Goal: Navigation & Orientation: Find specific page/section

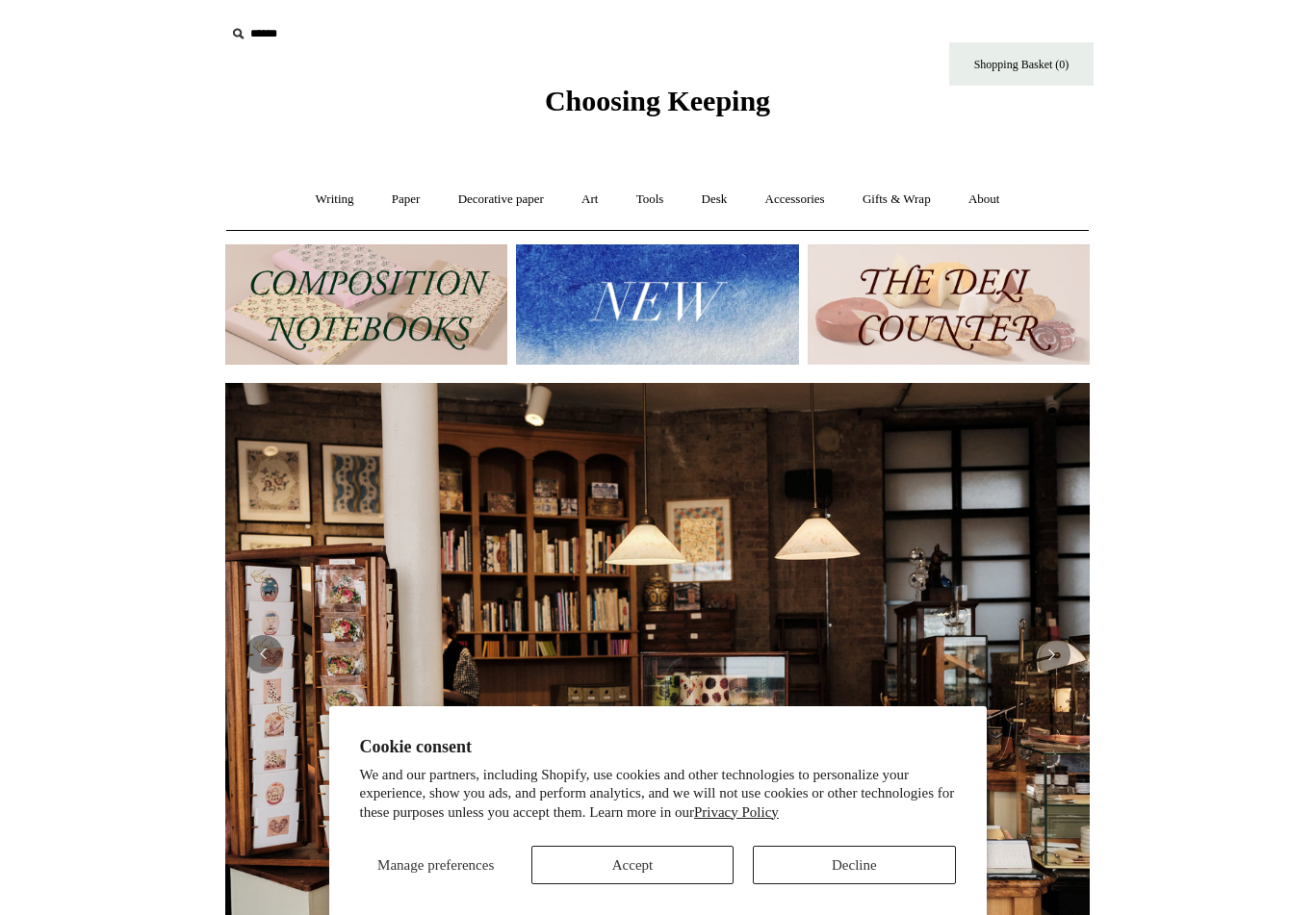
click at [680, 862] on button "Accept" at bounding box center [632, 865] width 202 height 39
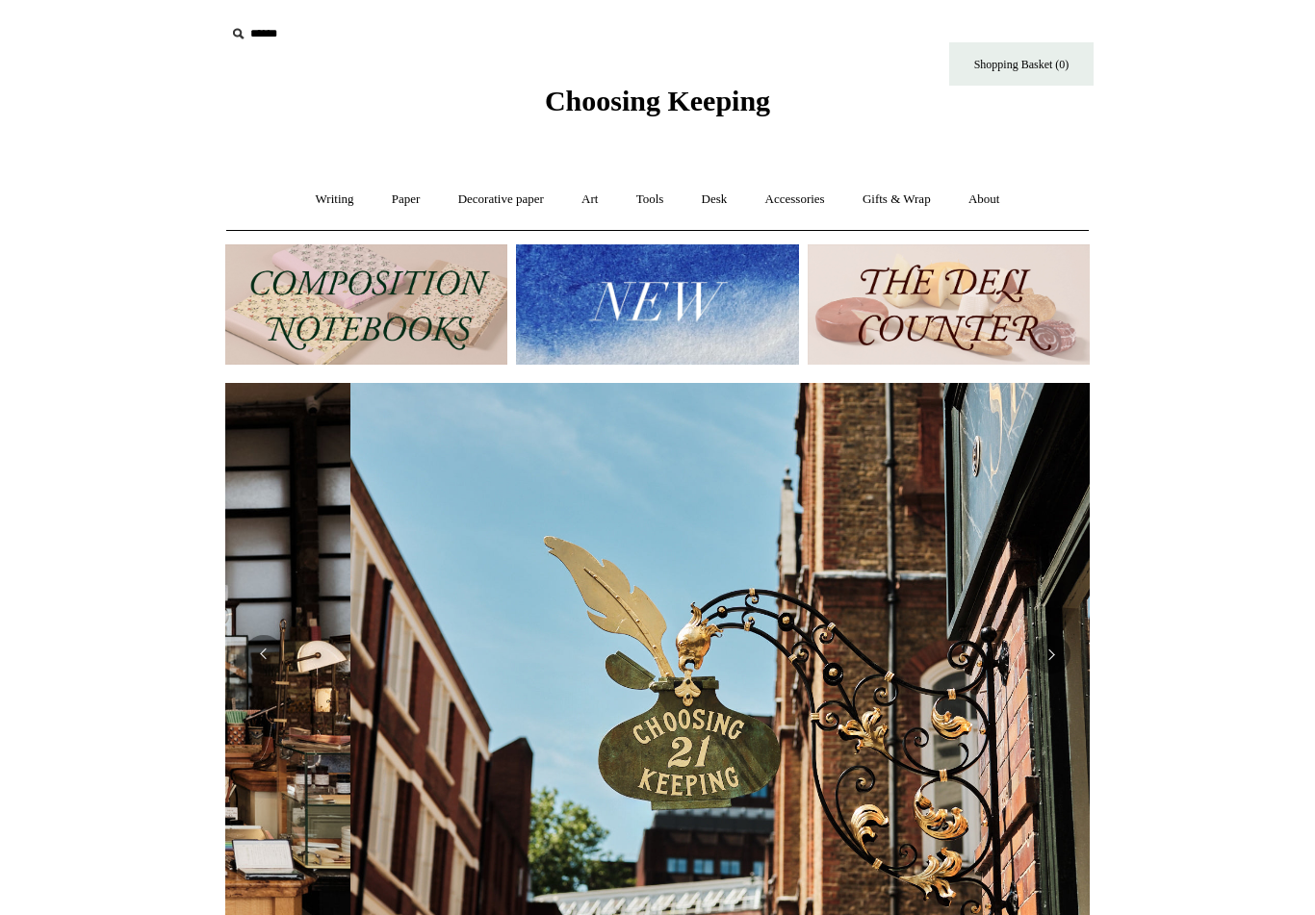
scroll to position [0, 864]
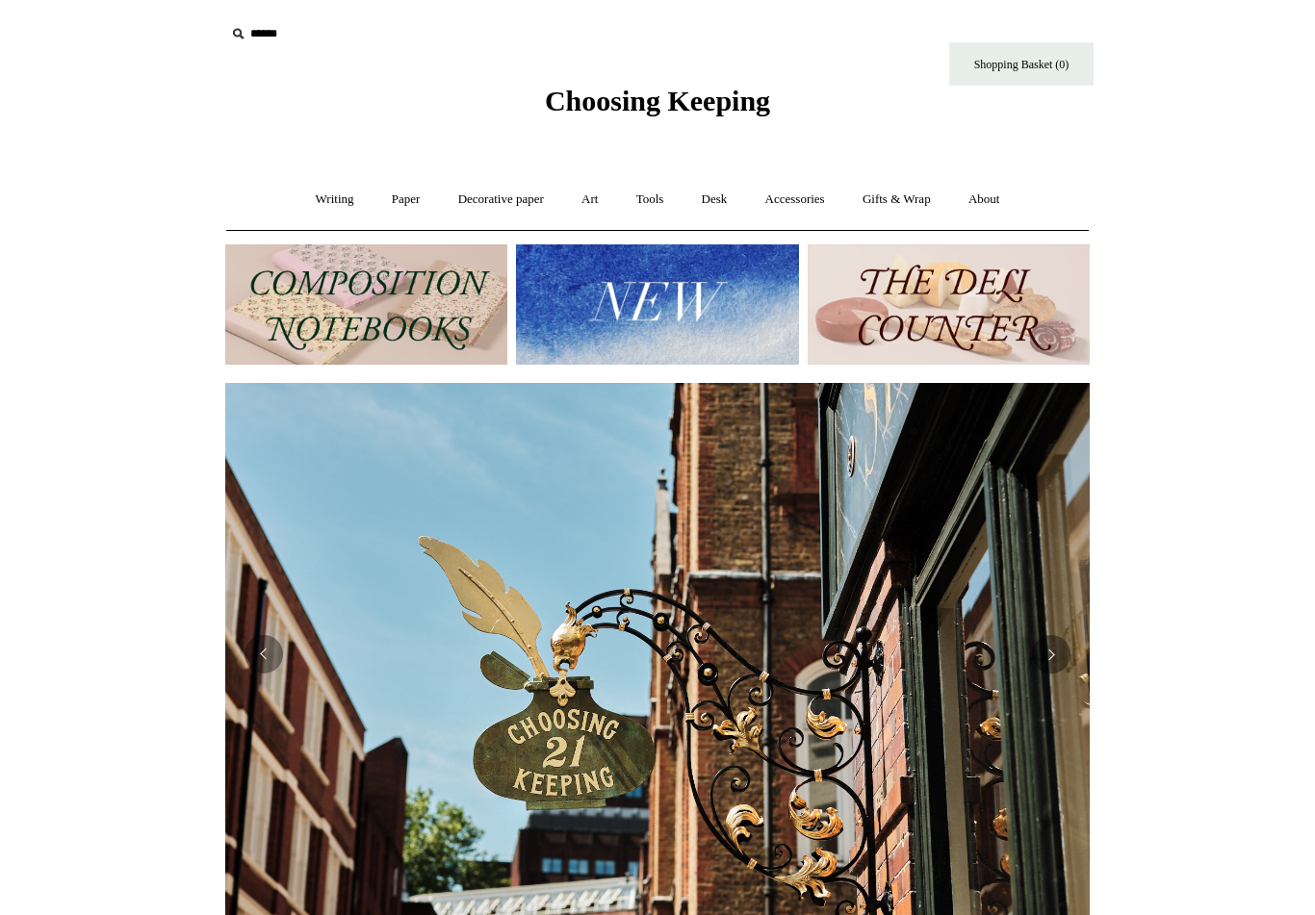
click at [253, 24] on input "text" at bounding box center [343, 34] width 237 height 36
type input "****"
click at [445, 33] on input "*" at bounding box center [444, 33] width 19 height 34
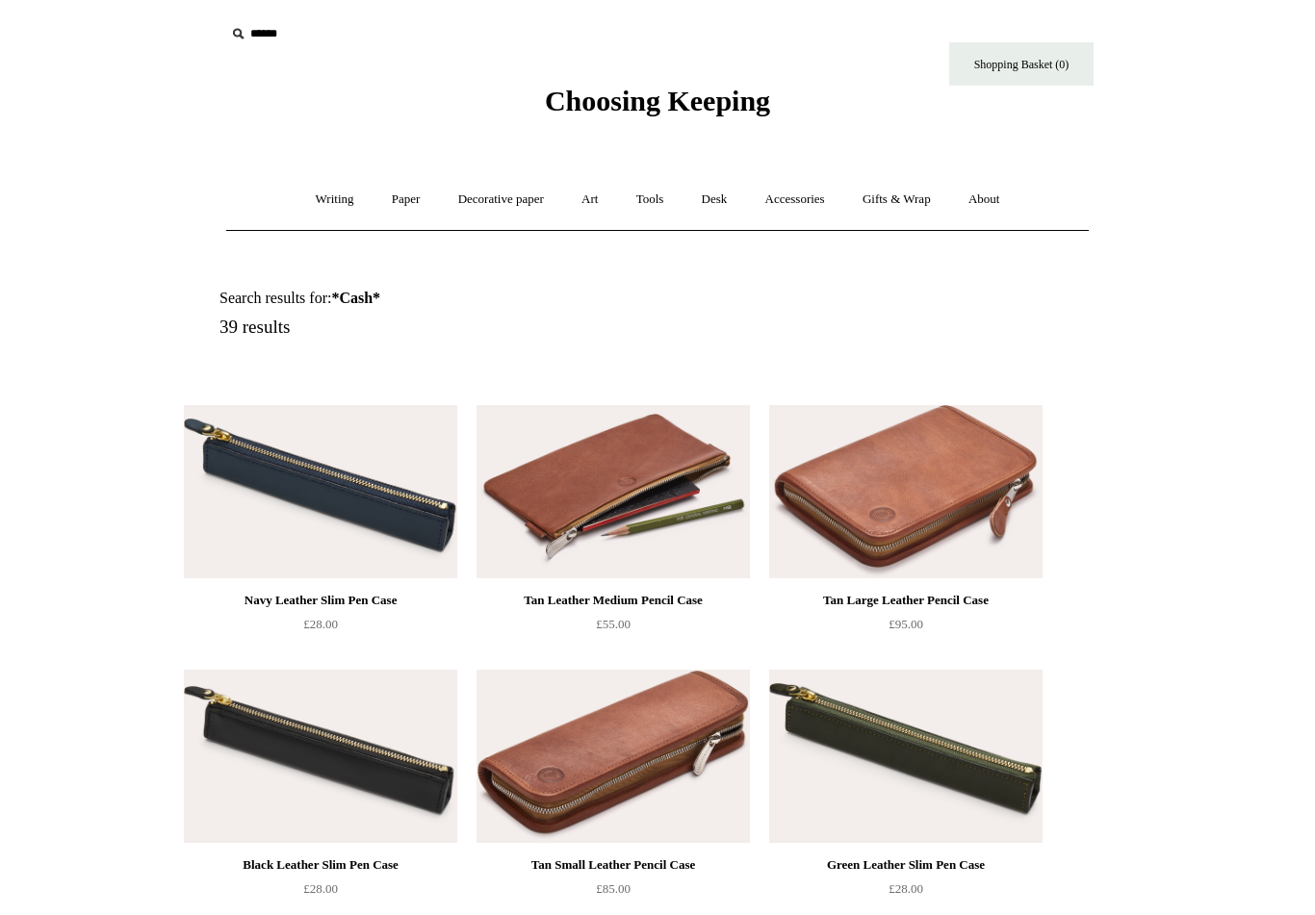
click at [399, 185] on link "Paper +" at bounding box center [406, 199] width 64 height 51
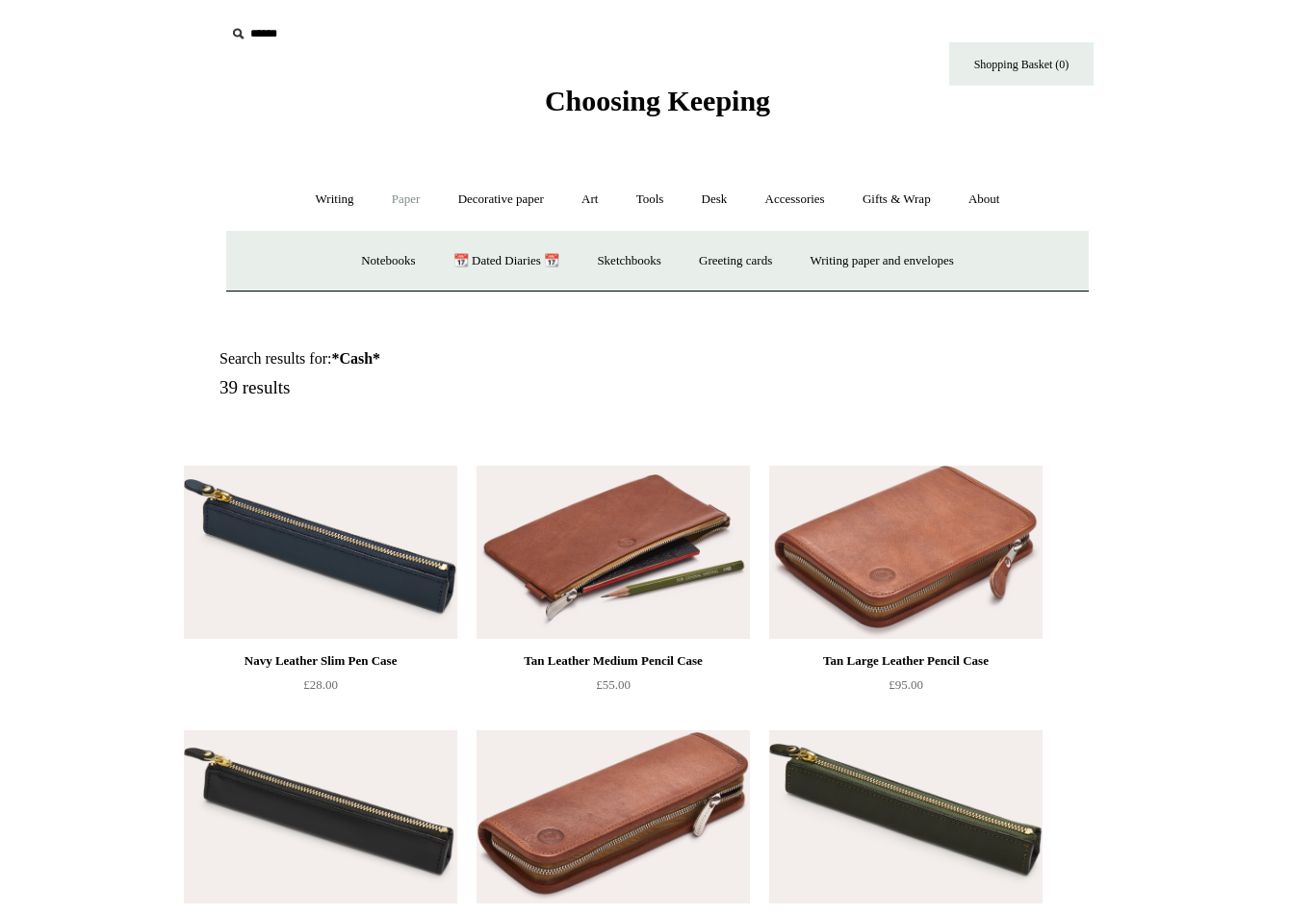
click at [381, 244] on link "Notebooks +" at bounding box center [388, 261] width 89 height 51
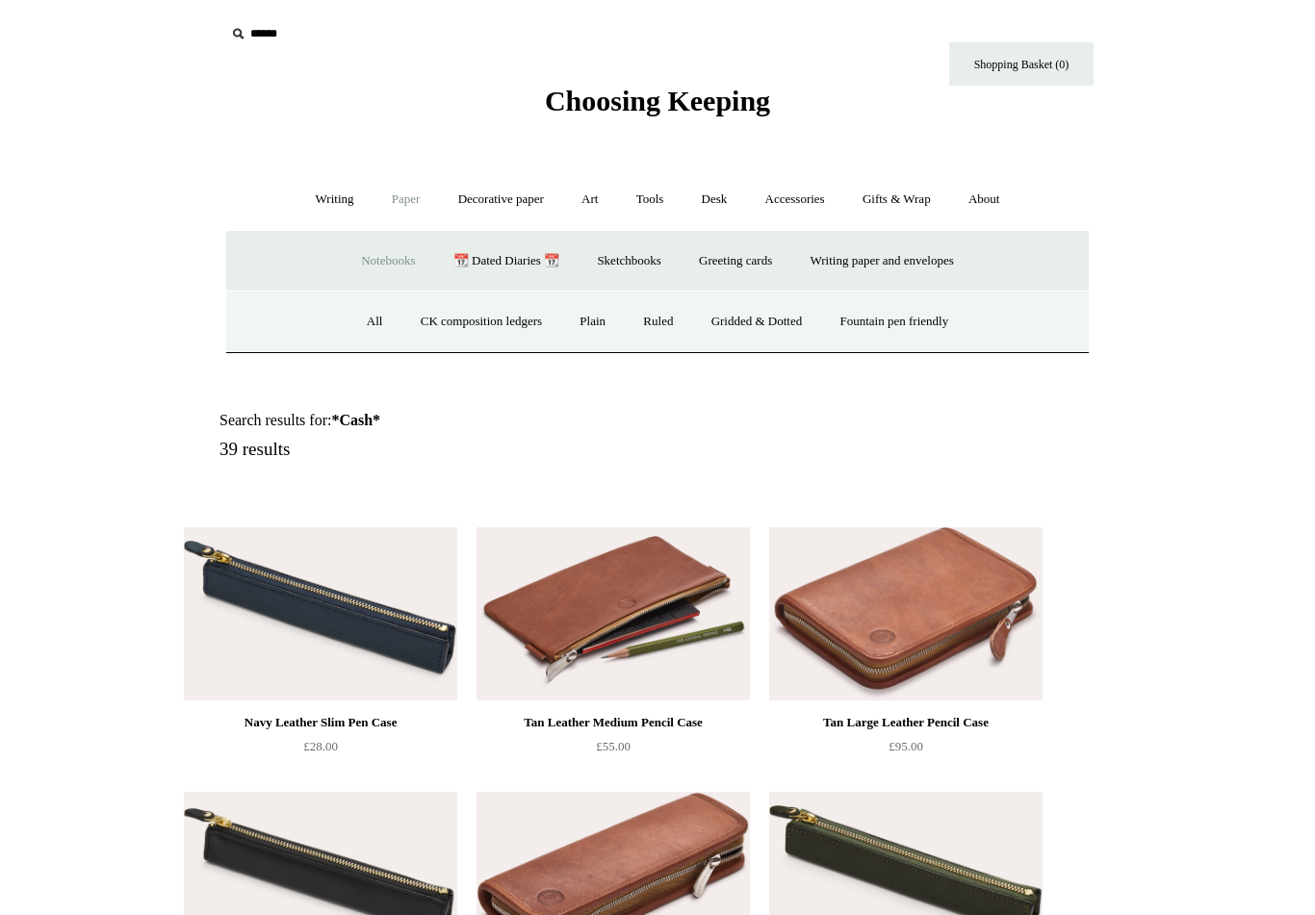
click at [645, 314] on link "Ruled" at bounding box center [658, 321] width 64 height 51
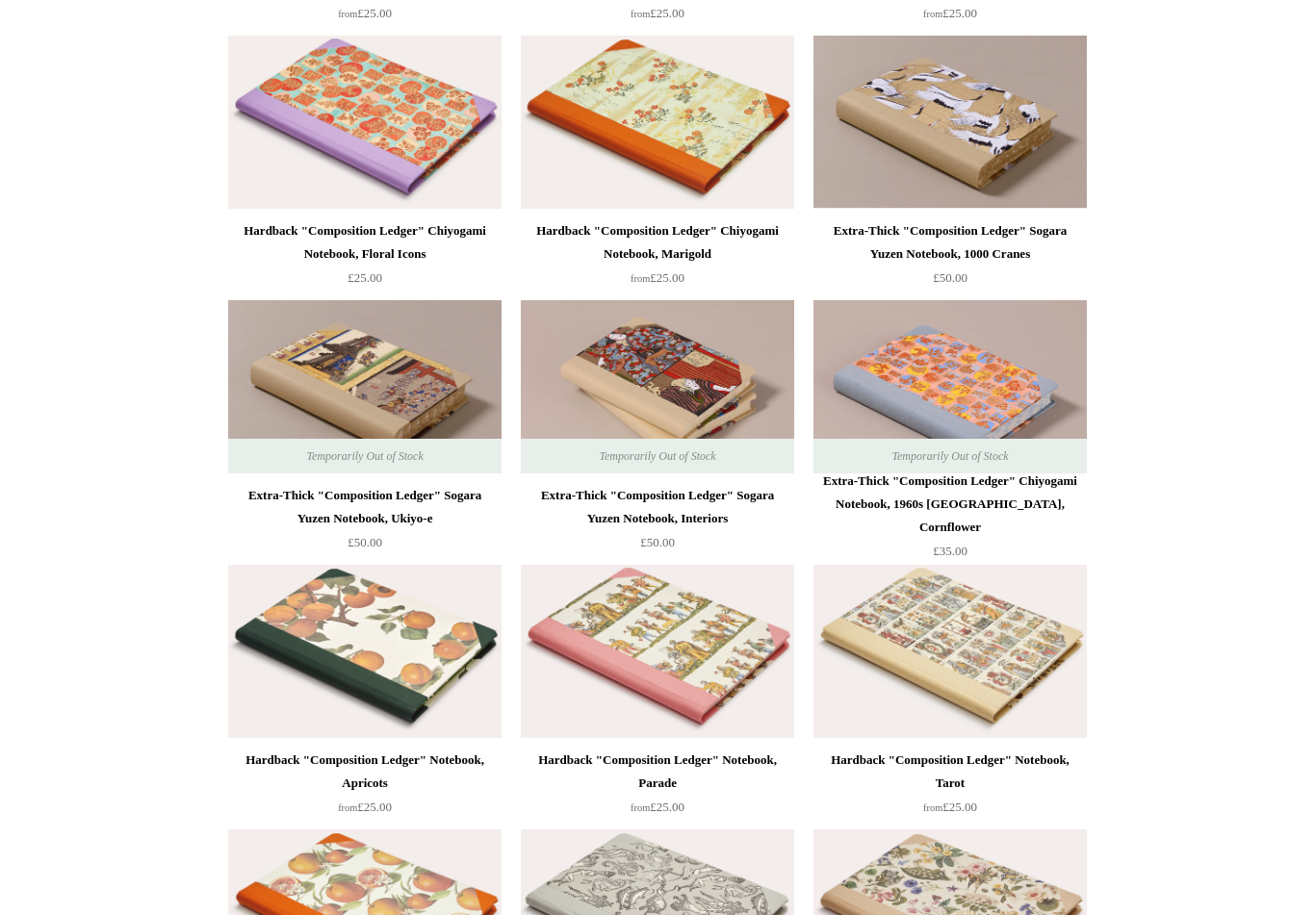
scroll to position [3390, 0]
